Goal: Task Accomplishment & Management: Manage account settings

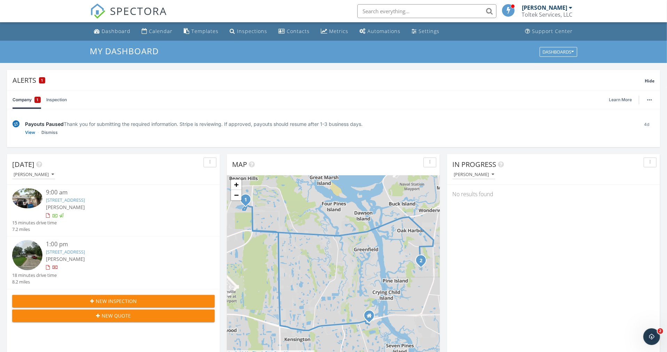
scroll to position [646, 680]
click at [85, 251] on link "2017 Chelwood Ct, Jacksonville, FL 32233" at bounding box center [65, 252] width 39 height 6
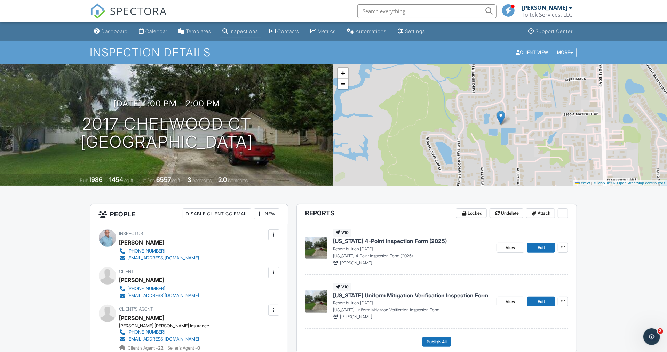
scroll to position [0, 0]
click at [274, 272] on div at bounding box center [273, 272] width 7 height 7
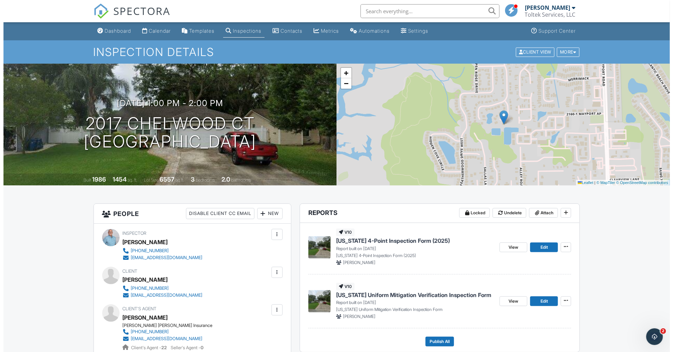
scroll to position [0, 0]
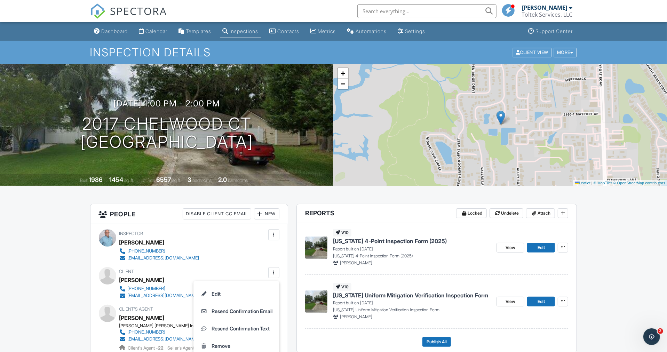
click at [216, 294] on li "Edit" at bounding box center [236, 293] width 78 height 17
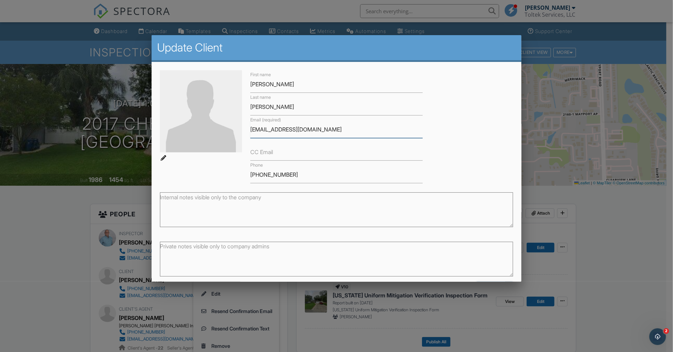
click at [254, 130] on input "[EMAIL_ADDRESS][DOMAIN_NAME]" at bounding box center [336, 129] width 172 height 17
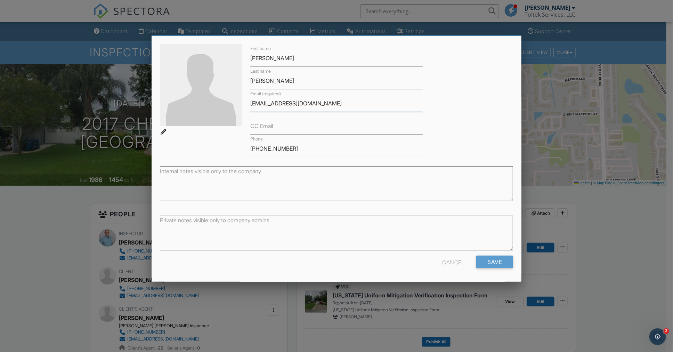
type input "[EMAIL_ADDRESS][DOMAIN_NAME]"
click at [495, 260] on input "Save" at bounding box center [494, 262] width 37 height 13
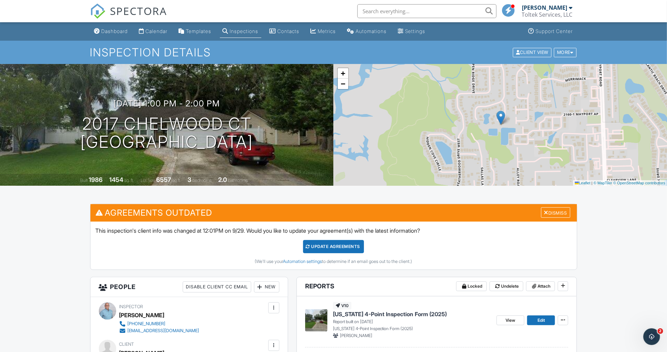
click at [333, 245] on div "Update Agreements" at bounding box center [333, 246] width 61 height 13
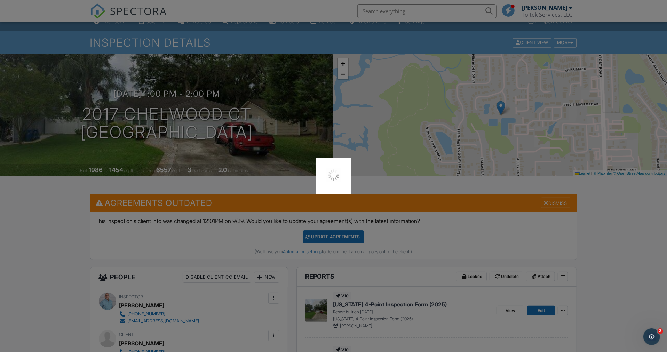
scroll to position [10, 0]
